Goal: Information Seeking & Learning: Understand process/instructions

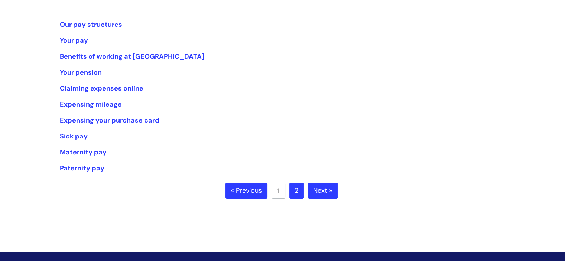
scroll to position [149, 0]
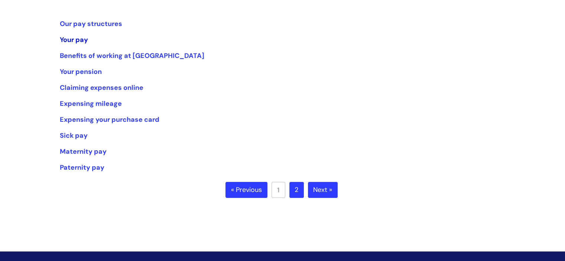
click at [82, 41] on link "Your pay" at bounding box center [74, 39] width 28 height 9
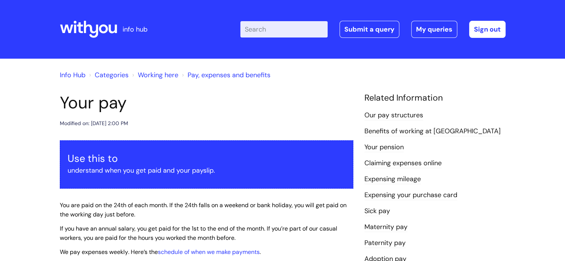
click at [73, 71] on link "Info Hub" at bounding box center [73, 75] width 26 height 9
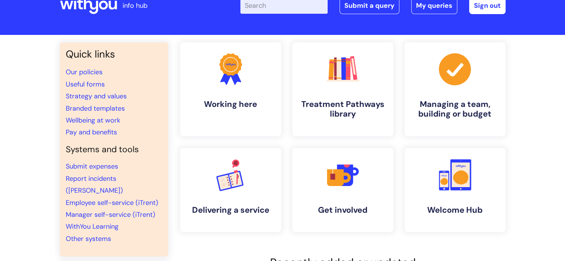
scroll to position [37, 0]
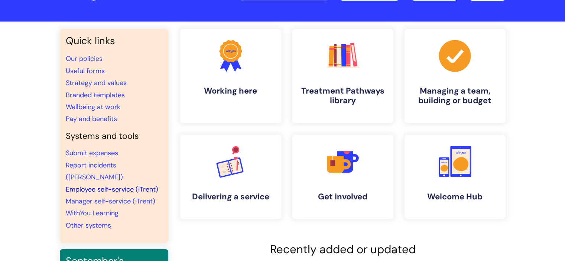
click at [110, 185] on link "Employee self-service (iTrent)" at bounding box center [112, 189] width 93 height 9
